Goal: Check status

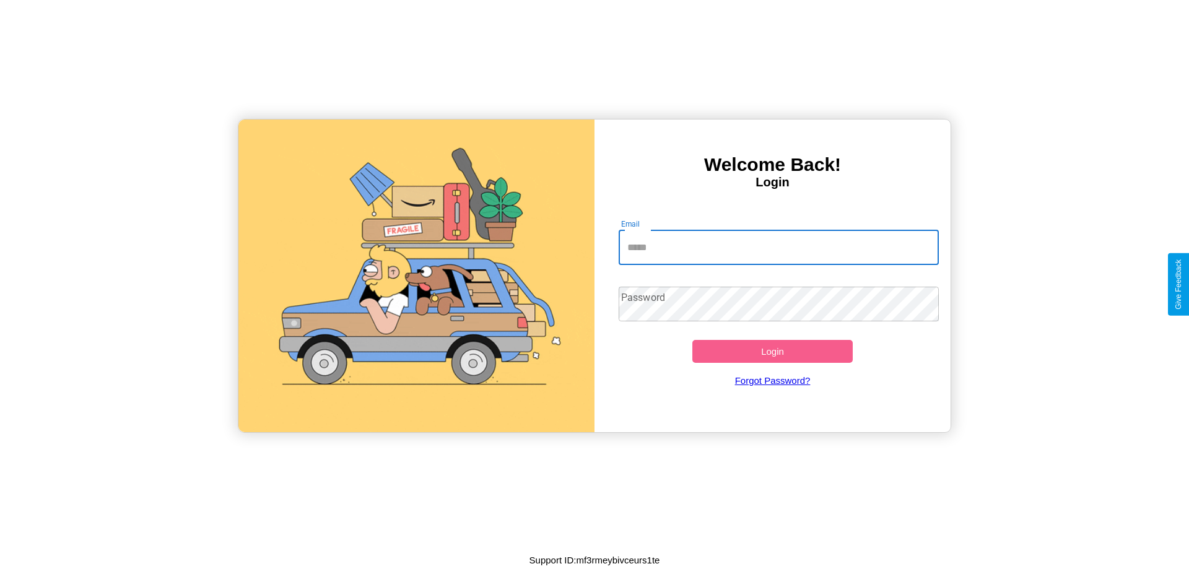
click at [779, 247] on input "Email" at bounding box center [779, 247] width 321 height 35
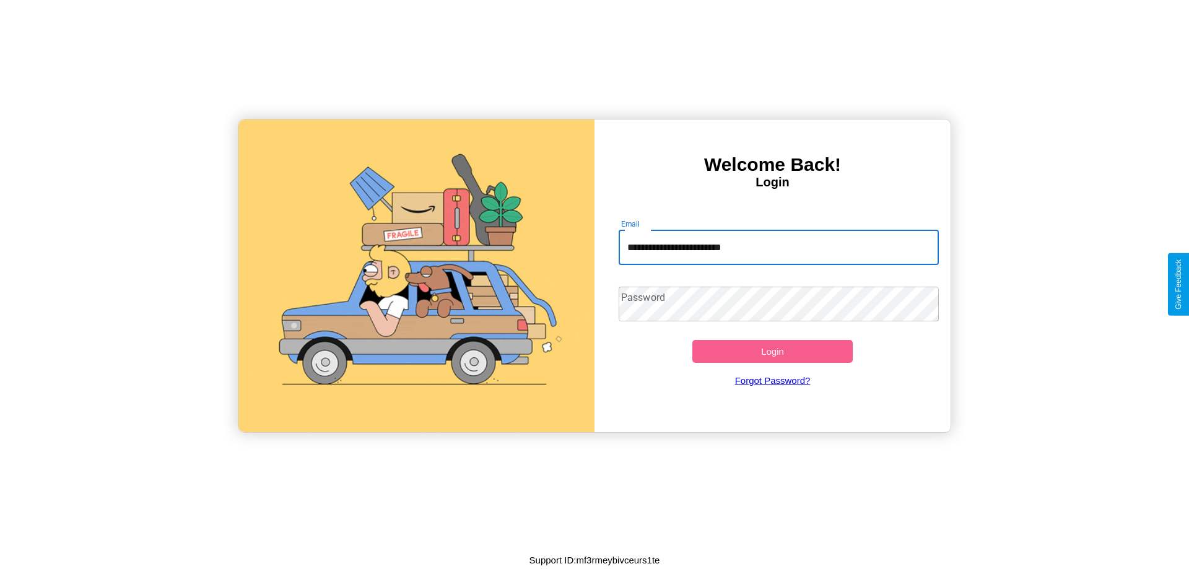
type input "**********"
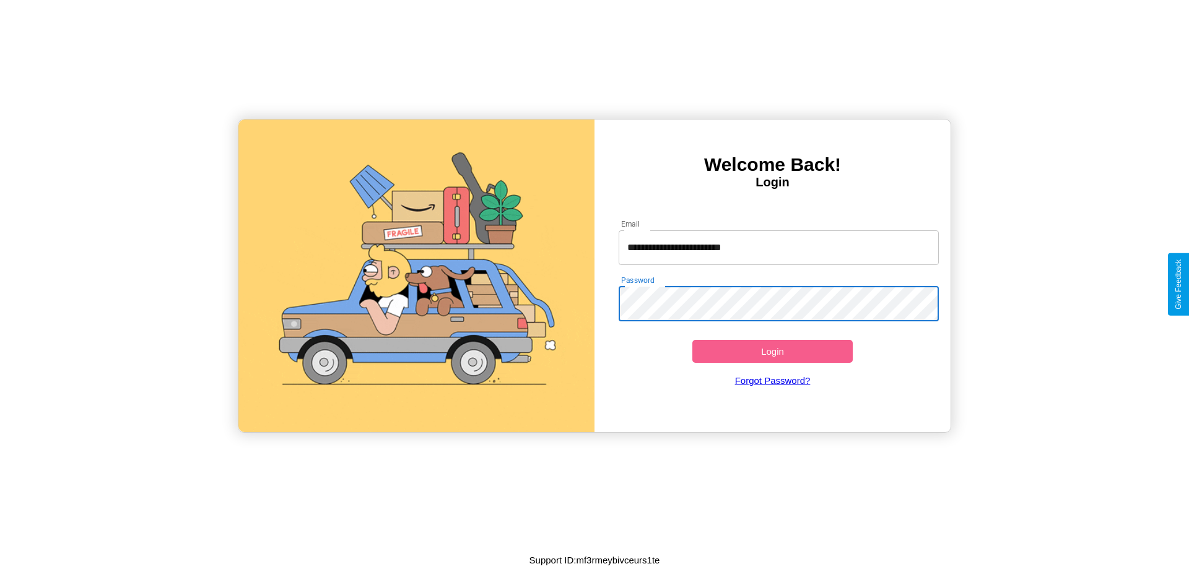
click at [773, 351] on button "Login" at bounding box center [773, 351] width 160 height 23
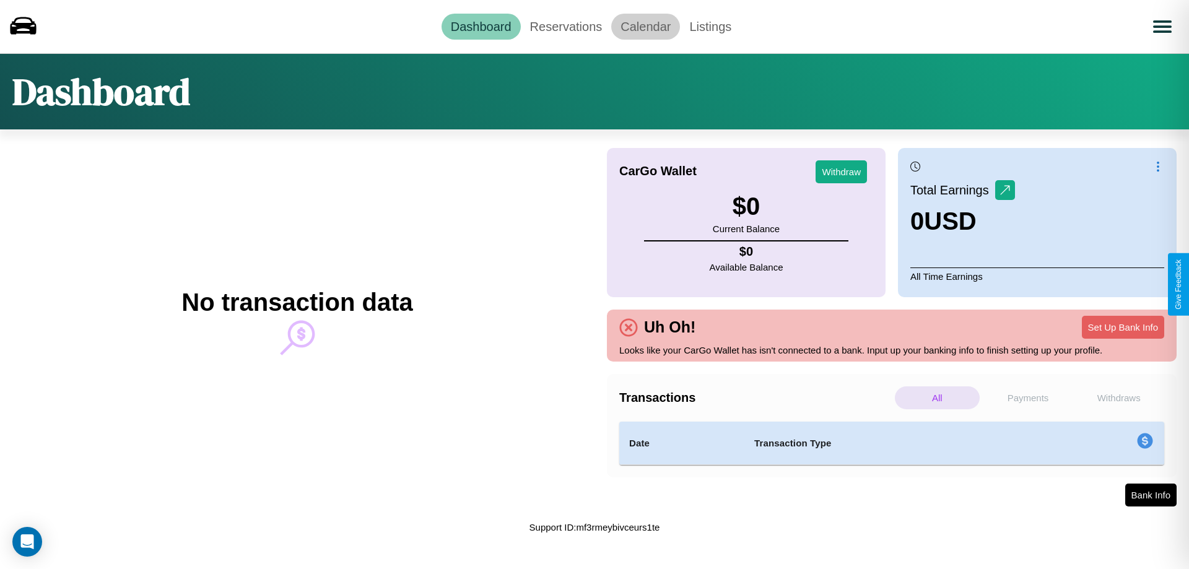
click at [646, 26] on link "Calendar" at bounding box center [645, 27] width 69 height 26
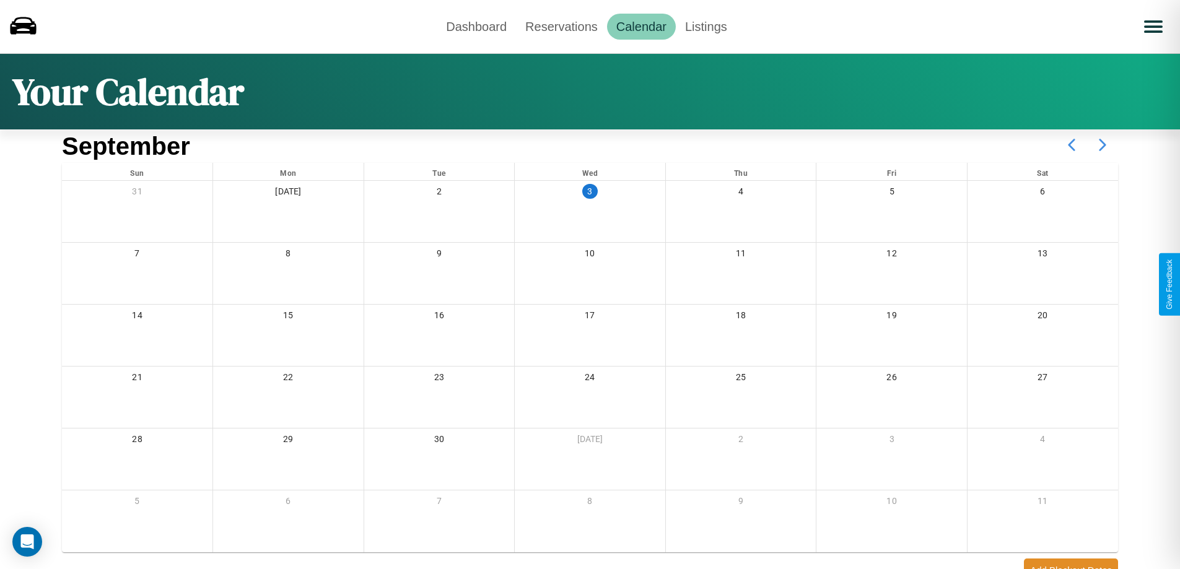
click at [1103, 145] on icon at bounding box center [1102, 144] width 31 height 31
click at [561, 26] on link "Reservations" at bounding box center [561, 27] width 91 height 26
